Goal: Task Accomplishment & Management: Use online tool/utility

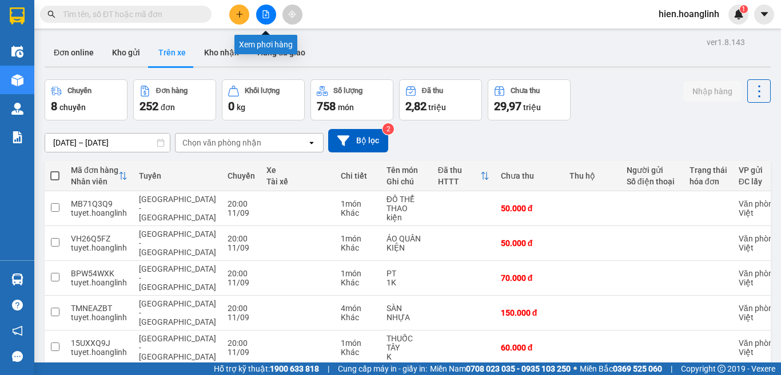
click at [264, 13] on icon "file-add" at bounding box center [266, 14] width 8 height 8
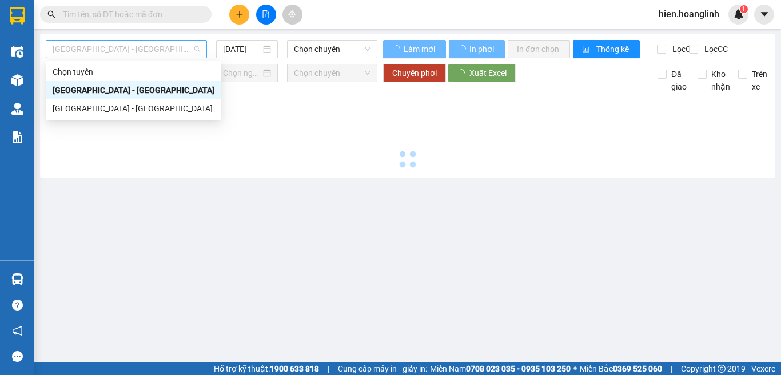
click at [109, 50] on span "[GEOGRAPHIC_DATA] - [GEOGRAPHIC_DATA]" at bounding box center [126, 49] width 147 height 17
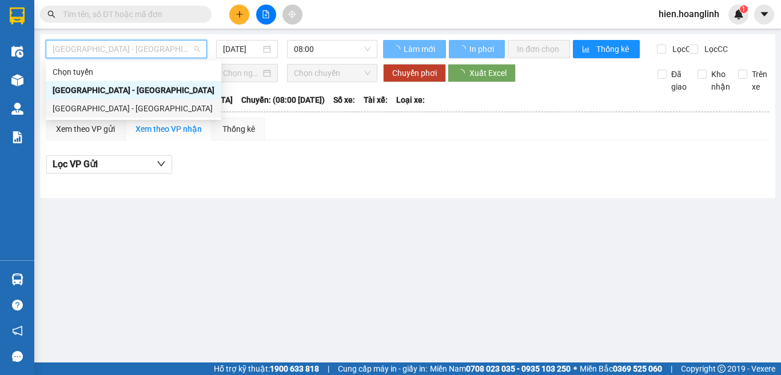
click at [95, 109] on div "[GEOGRAPHIC_DATA] - [GEOGRAPHIC_DATA]" at bounding box center [134, 108] width 162 height 13
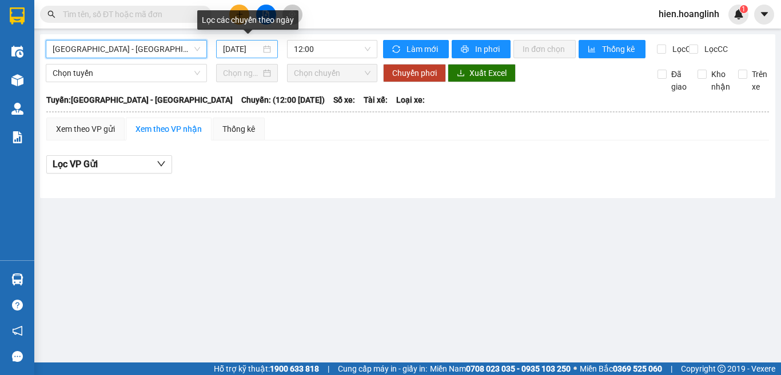
click at [244, 50] on input "[DATE]" at bounding box center [242, 49] width 38 height 13
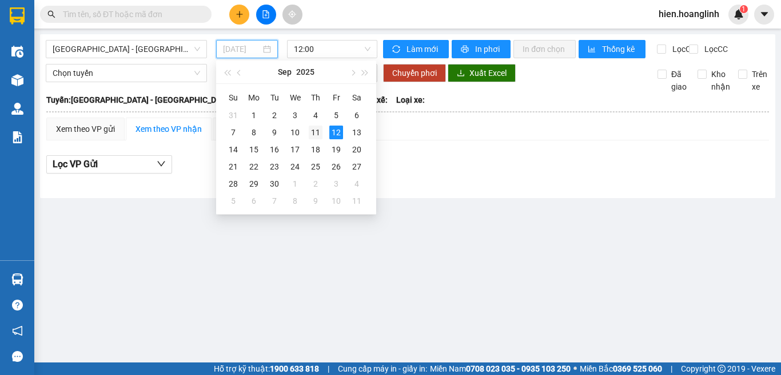
click at [312, 135] on div "11" at bounding box center [316, 133] width 14 height 14
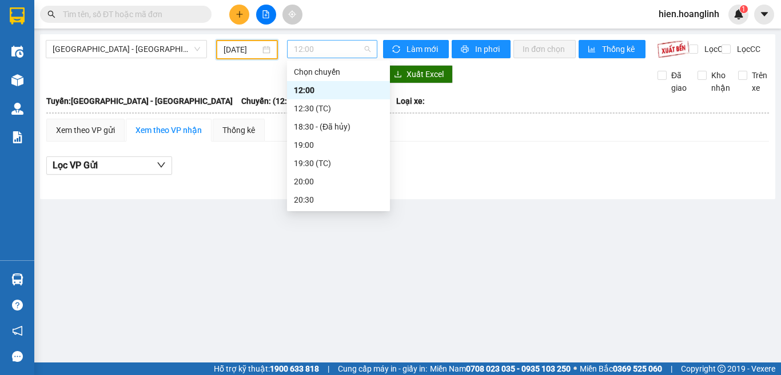
click at [344, 45] on span "12:00" at bounding box center [332, 49] width 77 height 17
click at [305, 143] on div "19:00" at bounding box center [338, 145] width 89 height 13
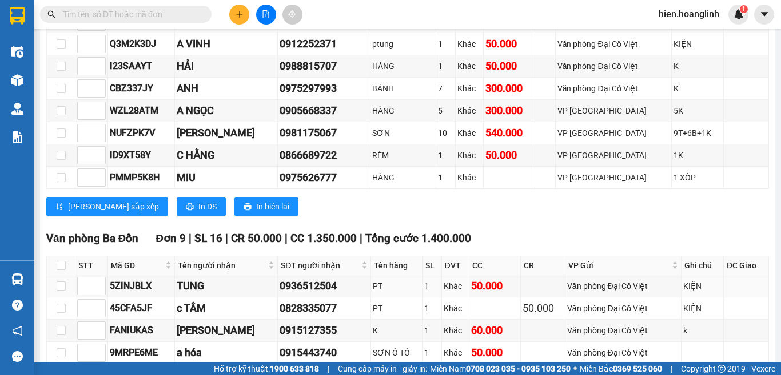
scroll to position [1086, 0]
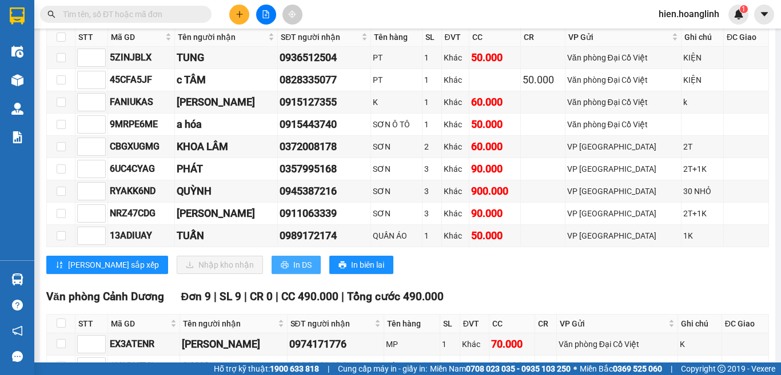
click at [293, 271] on span "In DS" at bounding box center [302, 265] width 18 height 13
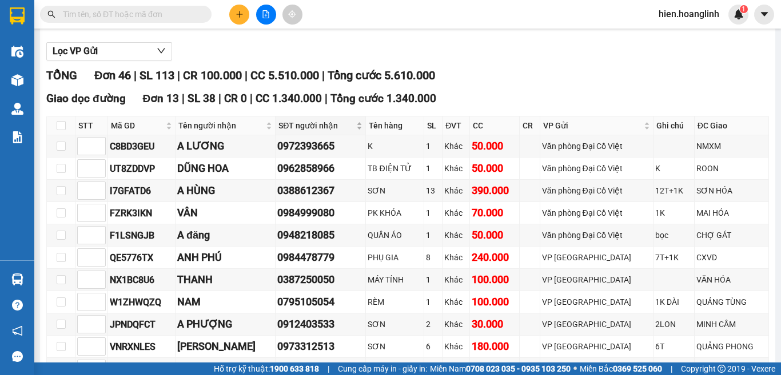
scroll to position [0, 0]
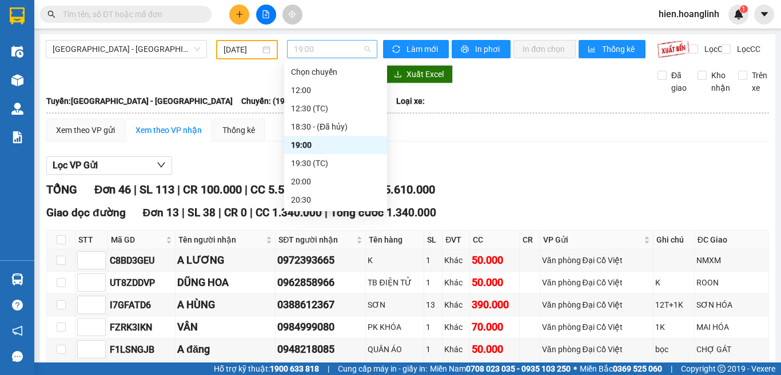
click at [323, 51] on span "19:00" at bounding box center [332, 49] width 77 height 17
click at [313, 165] on div "19:30 (TC)" at bounding box center [335, 163] width 89 height 13
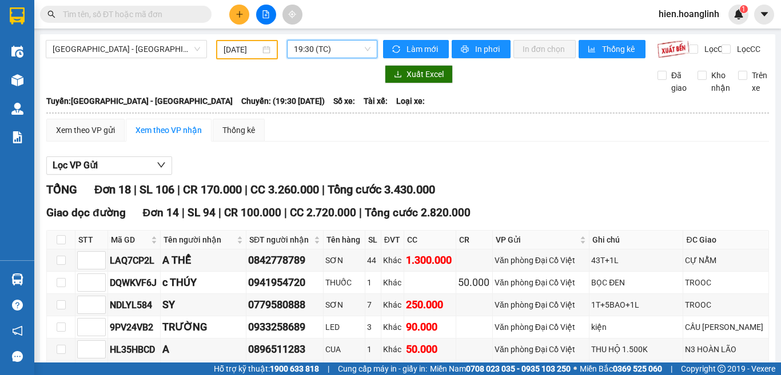
click at [326, 47] on span "19:30 (TC)" at bounding box center [332, 49] width 77 height 17
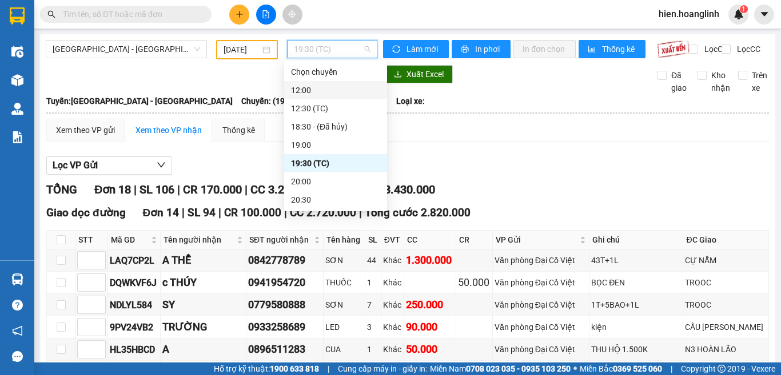
click at [317, 90] on div "12:00" at bounding box center [335, 90] width 89 height 13
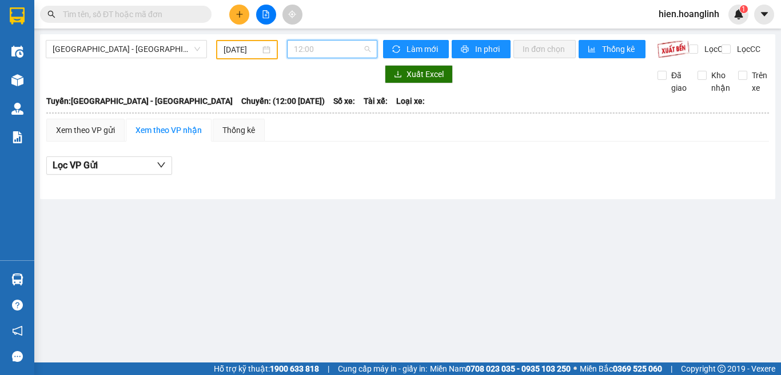
click at [322, 51] on span "12:00" at bounding box center [332, 49] width 77 height 17
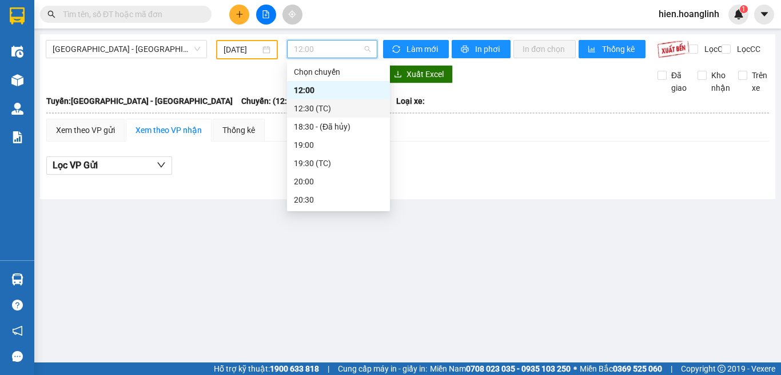
click at [315, 113] on div "12:30 (TC)" at bounding box center [338, 108] width 89 height 13
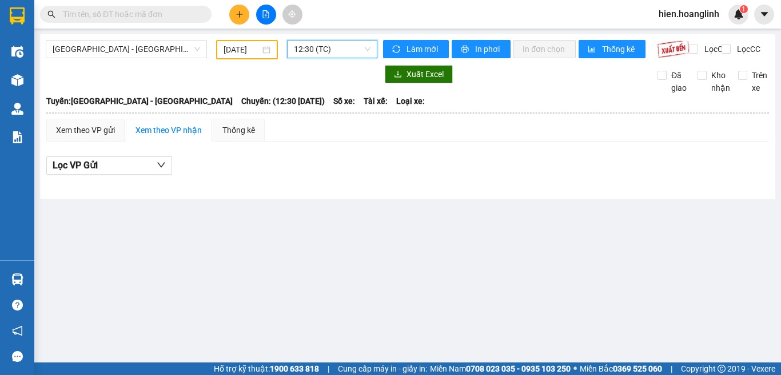
click at [363, 41] on span "12:30 (TC)" at bounding box center [332, 49] width 77 height 17
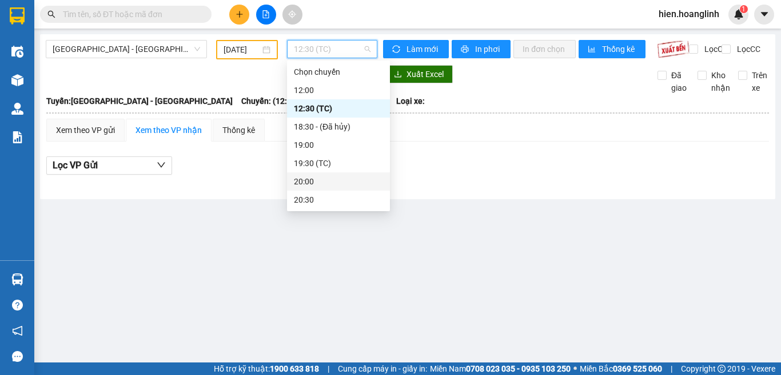
click at [308, 182] on div "20:00" at bounding box center [338, 181] width 89 height 13
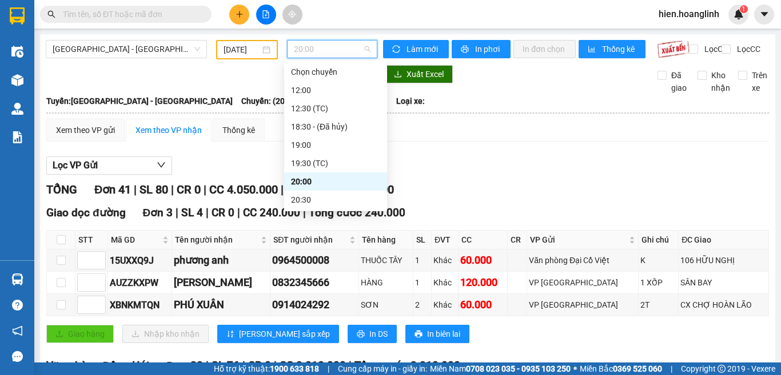
click at [332, 54] on span "20:00" at bounding box center [332, 49] width 77 height 17
click at [305, 202] on div "20:30" at bounding box center [335, 200] width 89 height 13
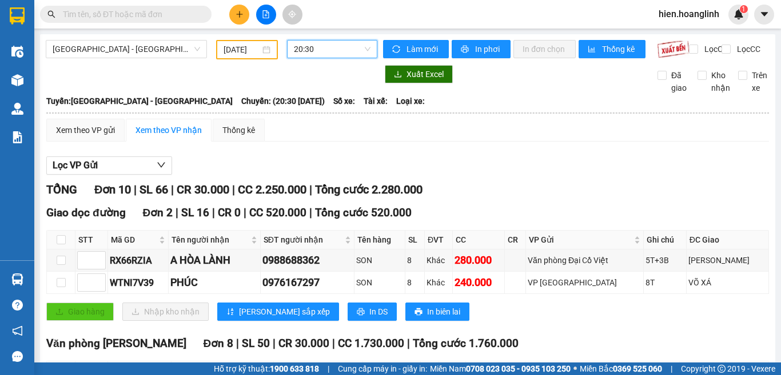
click at [247, 50] on input "[DATE]" at bounding box center [241, 49] width 37 height 13
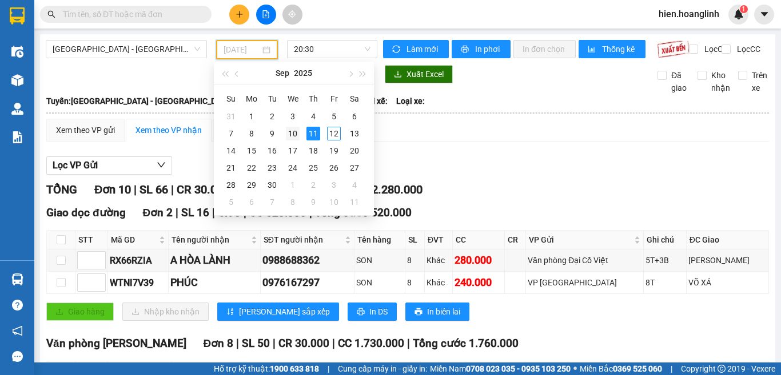
click at [291, 134] on div "10" at bounding box center [293, 134] width 14 height 14
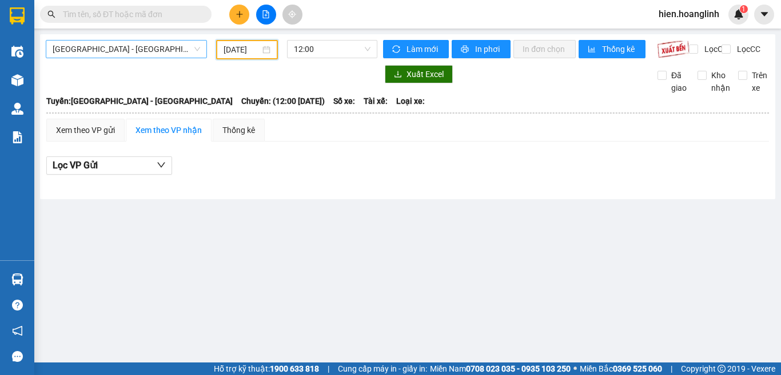
click at [154, 50] on span "[GEOGRAPHIC_DATA] - [GEOGRAPHIC_DATA]" at bounding box center [126, 49] width 147 height 17
click at [244, 53] on input "[DATE]" at bounding box center [241, 49] width 37 height 13
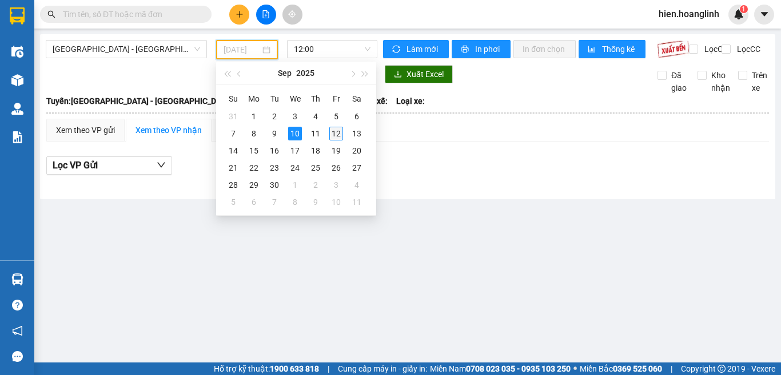
click at [332, 132] on div "12" at bounding box center [336, 134] width 14 height 14
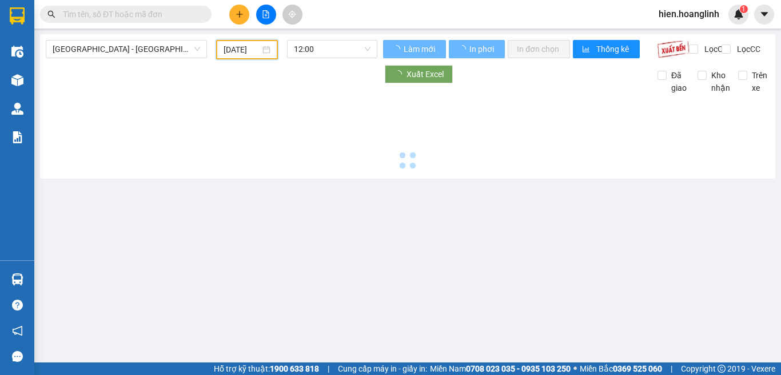
type input "[DATE]"
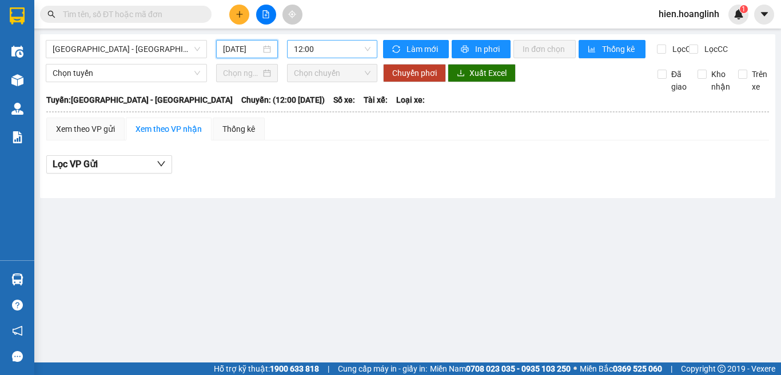
click at [336, 49] on span "12:00" at bounding box center [332, 49] width 77 height 17
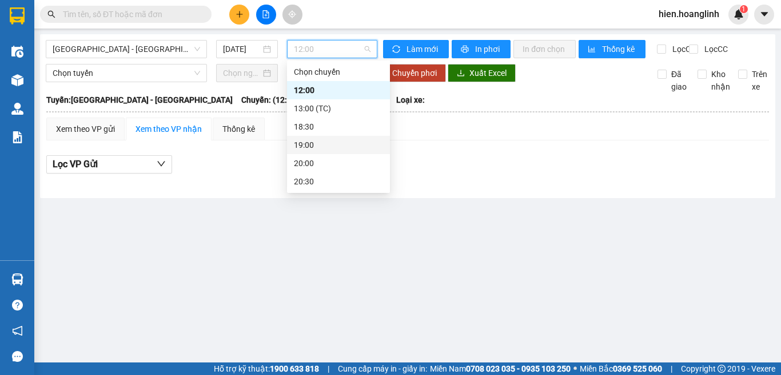
click at [312, 147] on div "19:00" at bounding box center [338, 145] width 89 height 13
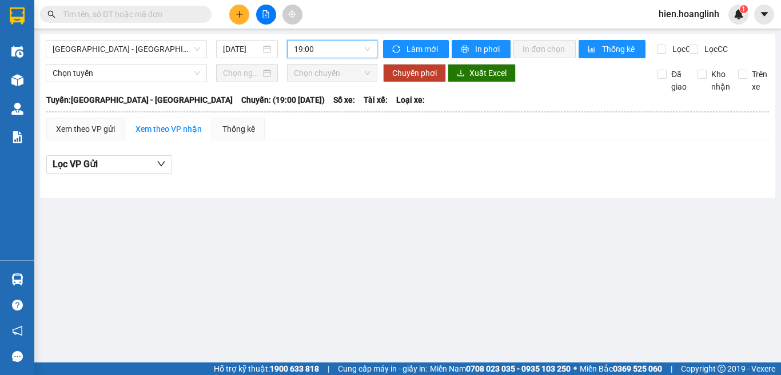
click at [101, 10] on input "text" at bounding box center [130, 14] width 135 height 13
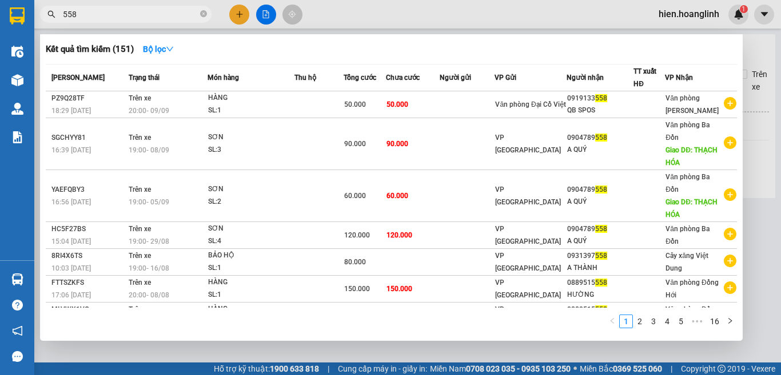
type input "558"
